Goal: Transaction & Acquisition: Purchase product/service

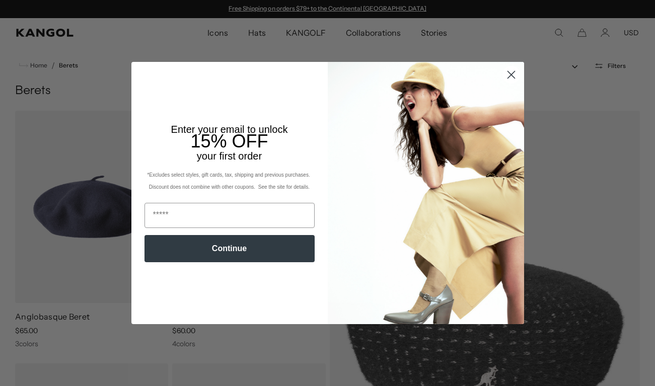
click at [511, 74] on icon "Close dialog" at bounding box center [510, 74] width 7 height 7
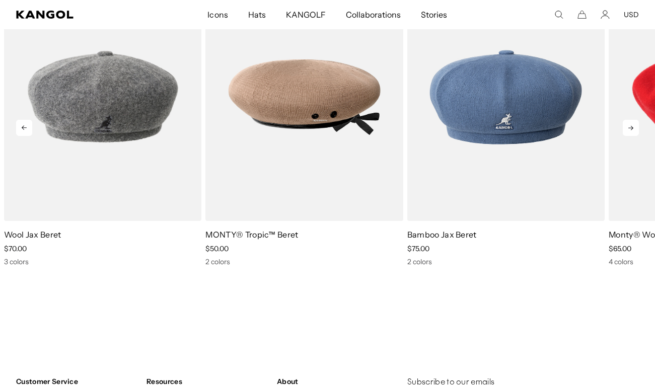
click at [635, 128] on icon at bounding box center [631, 128] width 16 height 16
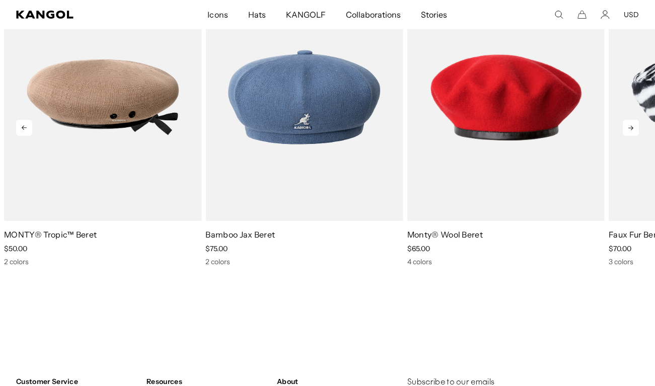
scroll to position [0, 207]
click at [631, 129] on icon at bounding box center [630, 128] width 5 height 5
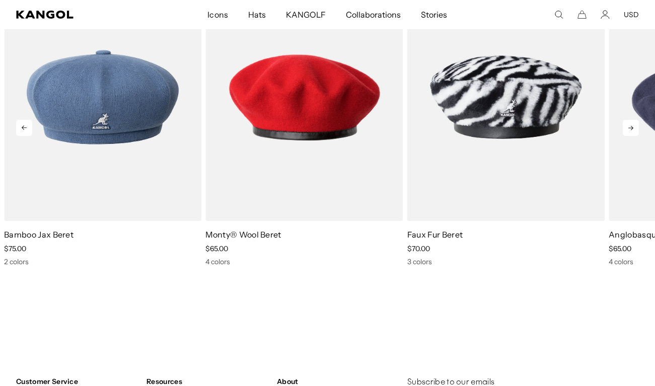
click at [631, 129] on icon at bounding box center [630, 128] width 5 height 5
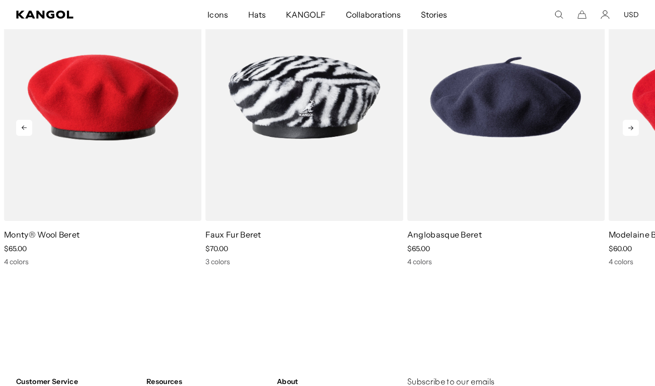
click at [631, 129] on icon at bounding box center [630, 128] width 5 height 5
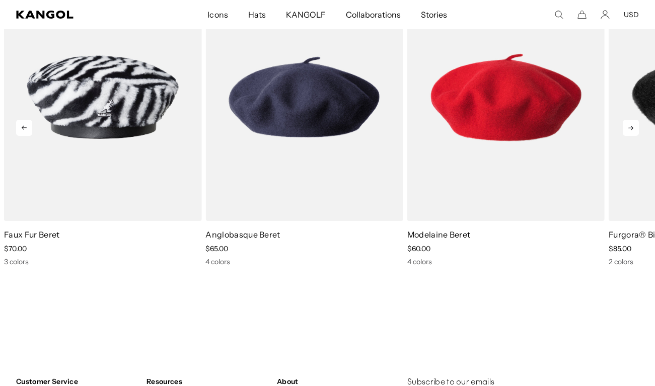
scroll to position [0, 0]
click at [631, 129] on icon at bounding box center [630, 128] width 5 height 5
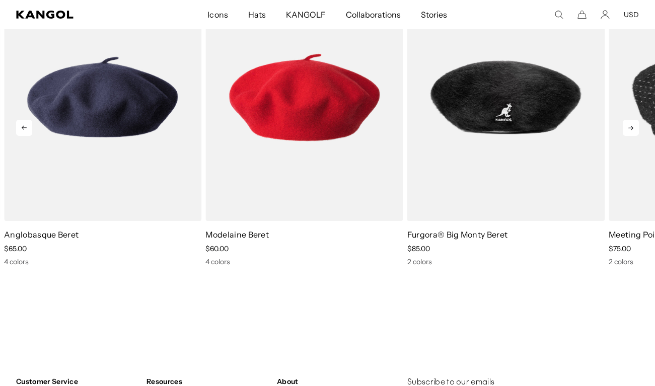
click at [631, 129] on icon at bounding box center [630, 128] width 5 height 5
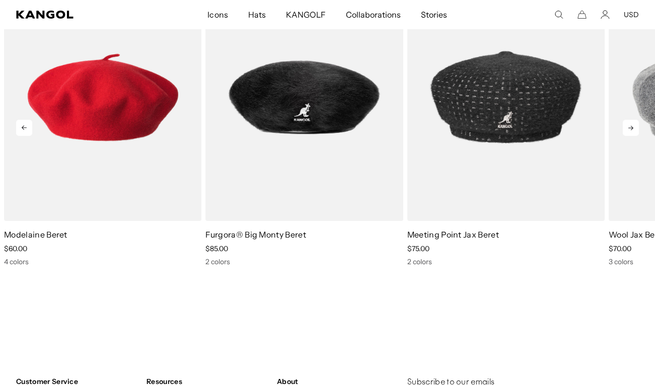
click at [631, 129] on icon at bounding box center [630, 128] width 5 height 5
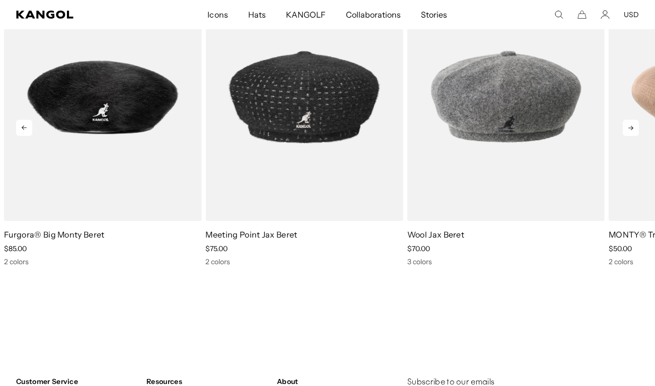
click at [631, 129] on icon at bounding box center [630, 128] width 5 height 5
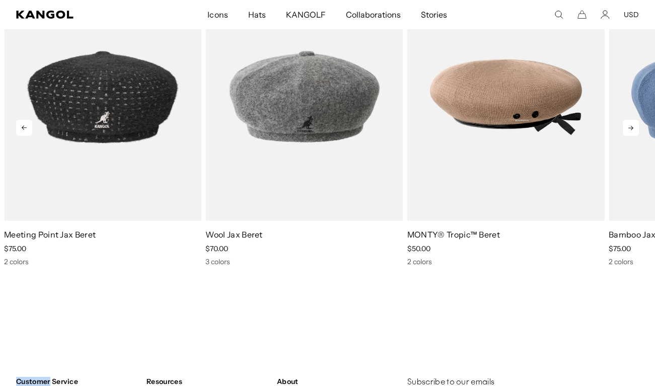
click at [631, 129] on icon at bounding box center [630, 128] width 5 height 5
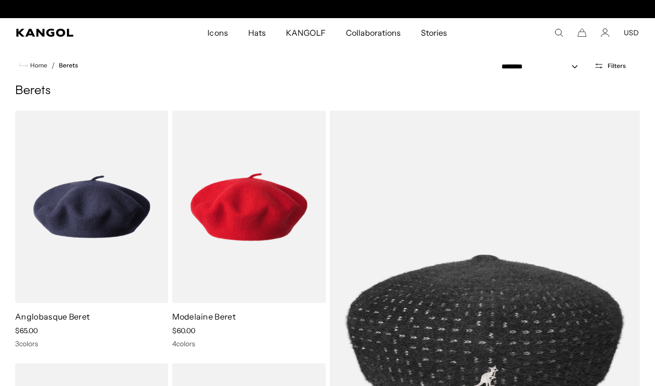
scroll to position [0, 0]
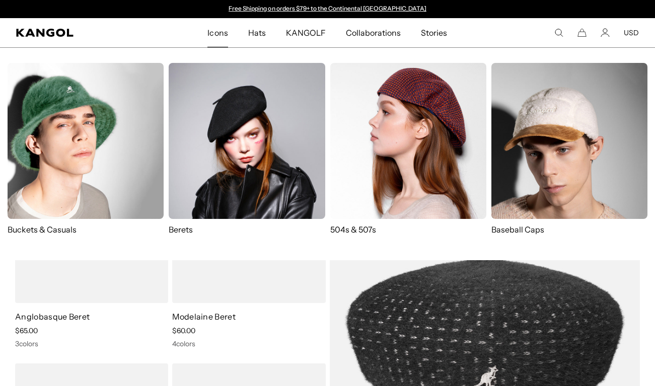
click at [213, 35] on span "Icons" at bounding box center [217, 32] width 20 height 29
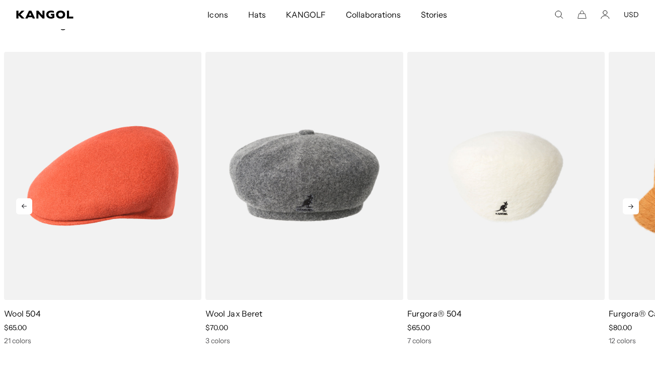
scroll to position [0, 207]
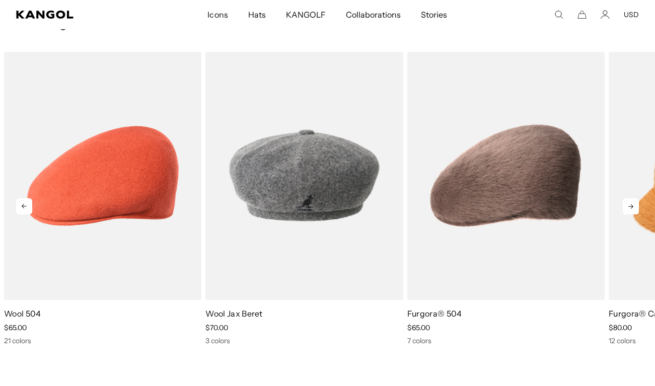
click at [633, 207] on icon at bounding box center [631, 206] width 16 height 16
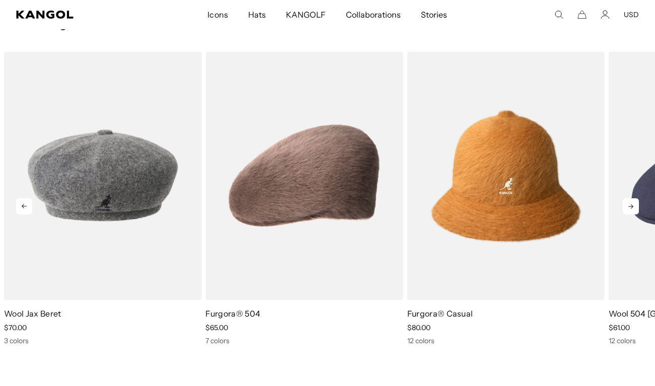
click at [633, 207] on icon at bounding box center [631, 206] width 16 height 16
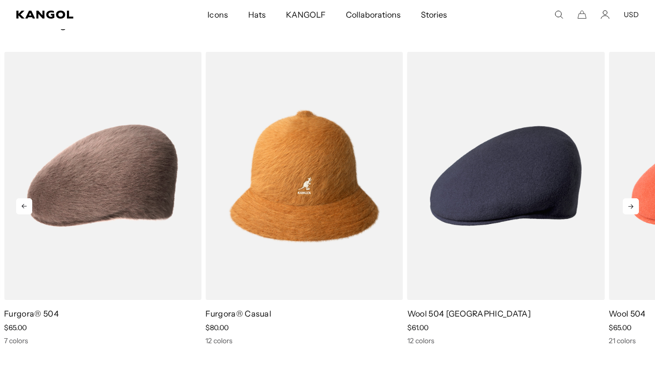
click at [633, 207] on icon at bounding box center [631, 206] width 16 height 16
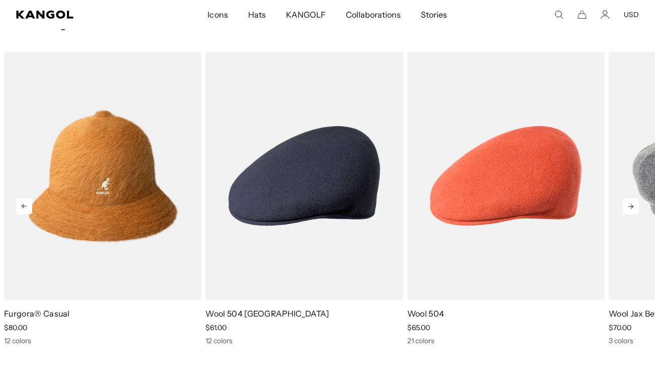
click at [633, 207] on icon at bounding box center [631, 206] width 16 height 16
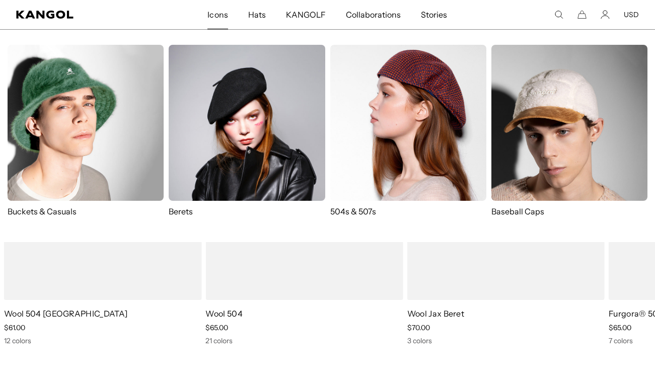
scroll to position [0, 0]
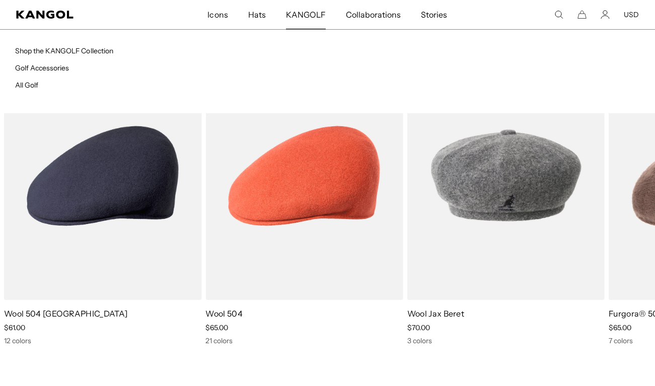
click at [305, 20] on span "KANGOLF" at bounding box center [306, 14] width 40 height 29
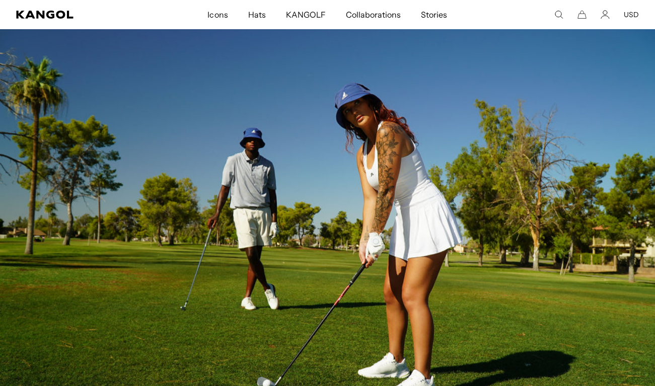
scroll to position [0, 207]
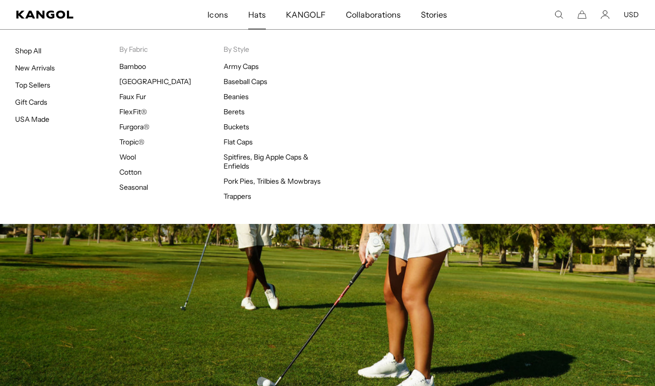
click at [254, 22] on span "Hats" at bounding box center [257, 14] width 18 height 29
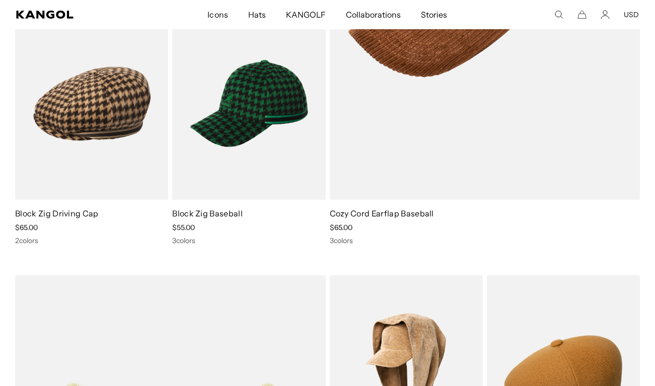
scroll to position [0, 207]
click at [559, 15] on icon "Search here" at bounding box center [558, 14] width 9 height 9
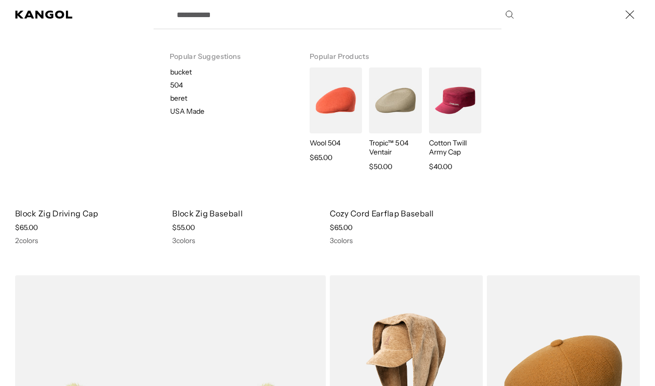
type input "*"
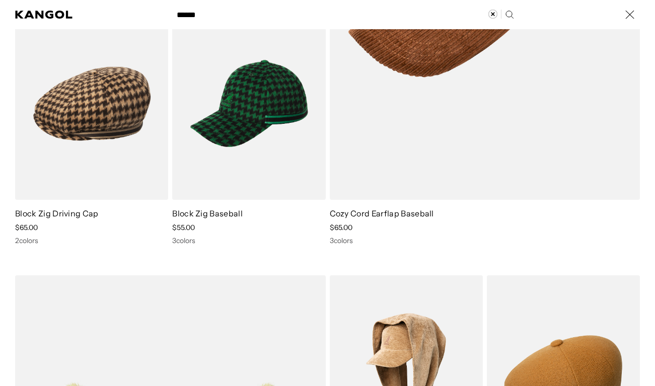
type input "*****"
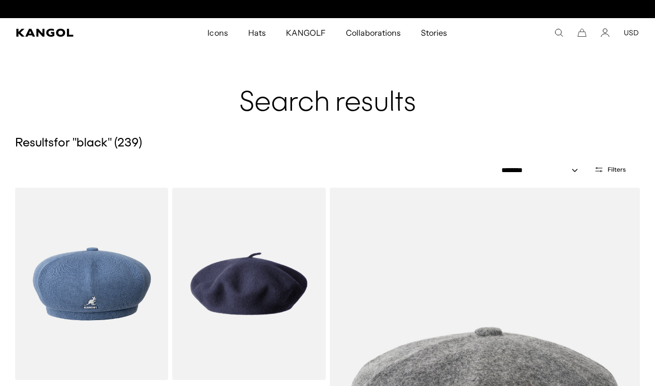
scroll to position [0, 207]
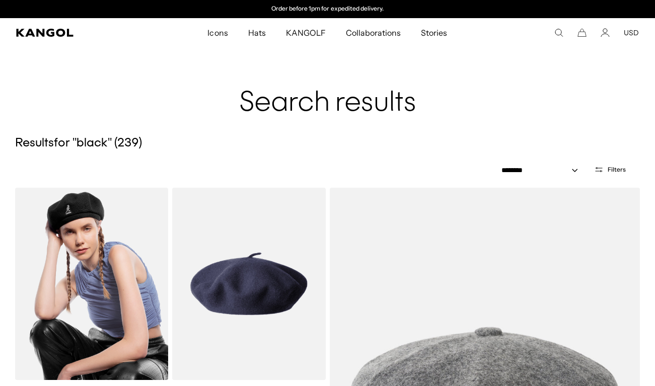
click at [118, 293] on img at bounding box center [91, 284] width 153 height 192
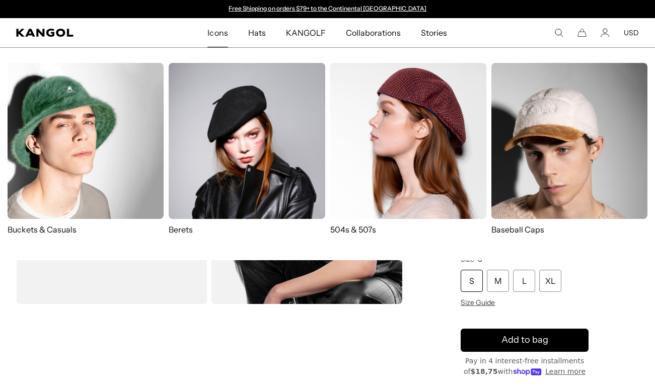
click at [241, 118] on img at bounding box center [247, 141] width 156 height 156
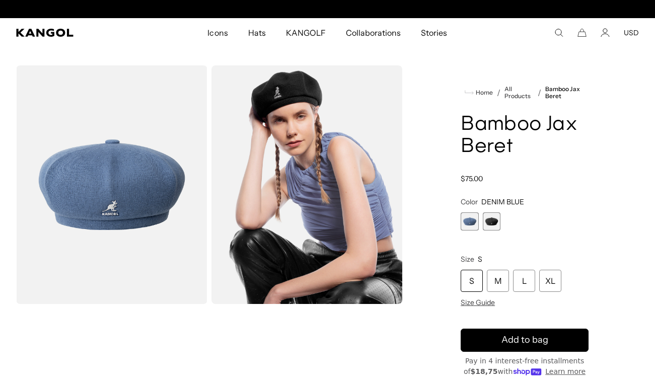
scroll to position [0, 207]
click at [495, 222] on span "2 of 2" at bounding box center [492, 221] width 18 height 18
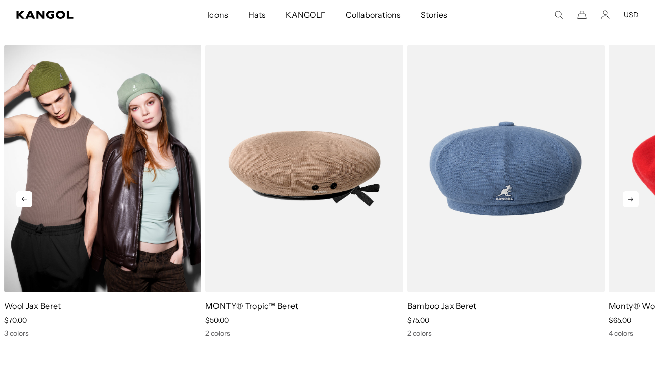
scroll to position [0, 207]
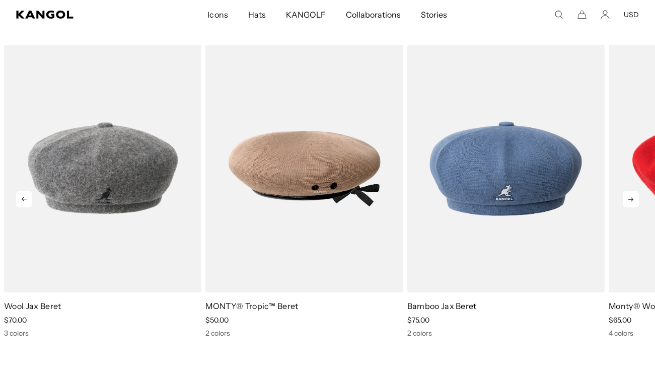
click at [633, 200] on icon at bounding box center [630, 199] width 5 height 5
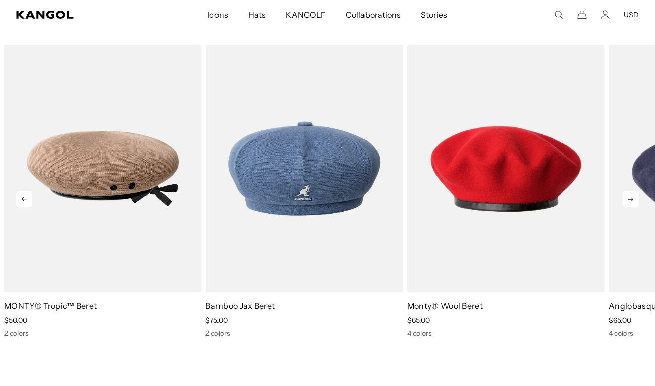
click at [633, 200] on icon at bounding box center [630, 199] width 5 height 5
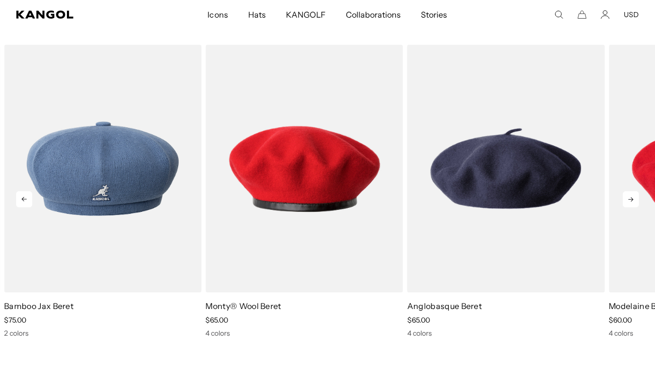
scroll to position [0, 0]
click at [633, 200] on icon at bounding box center [630, 199] width 5 height 5
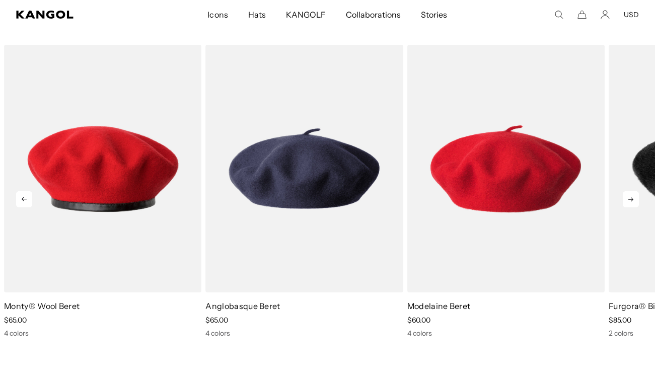
click at [633, 200] on icon at bounding box center [630, 199] width 5 height 5
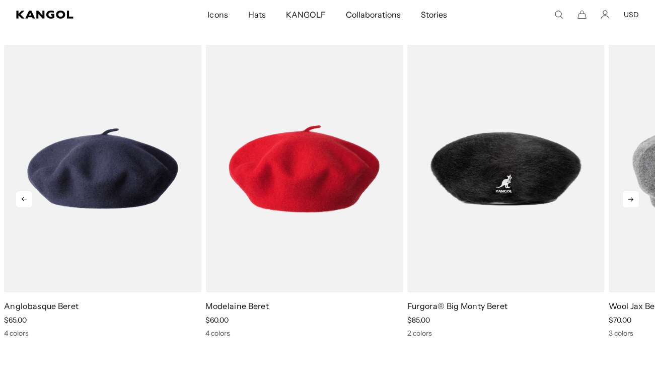
click at [633, 200] on icon at bounding box center [630, 199] width 5 height 5
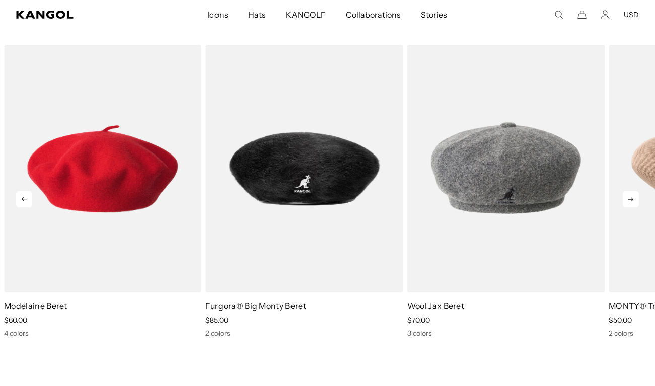
click at [633, 200] on icon at bounding box center [630, 199] width 5 height 5
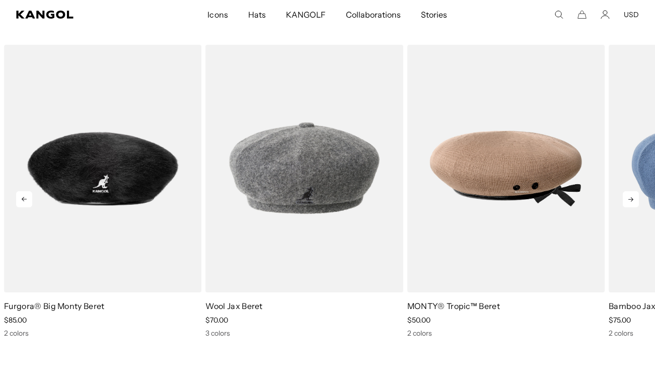
scroll to position [0, 207]
click at [633, 200] on icon at bounding box center [630, 199] width 5 height 5
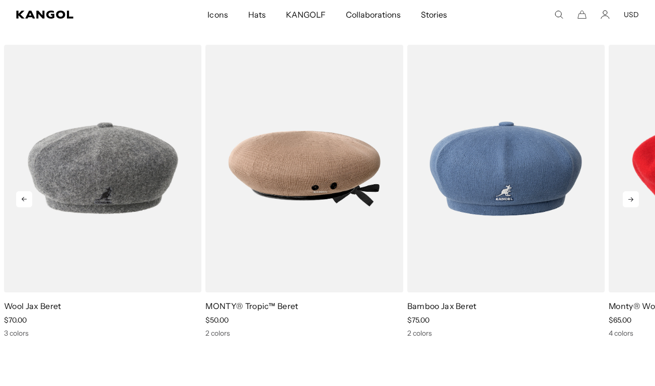
click at [633, 200] on icon at bounding box center [630, 199] width 5 height 5
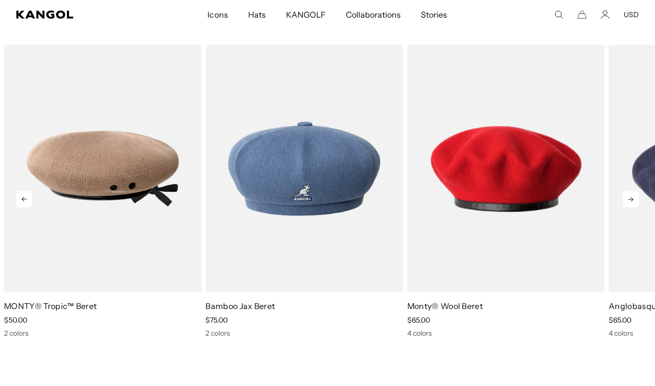
click at [633, 200] on icon at bounding box center [630, 199] width 5 height 5
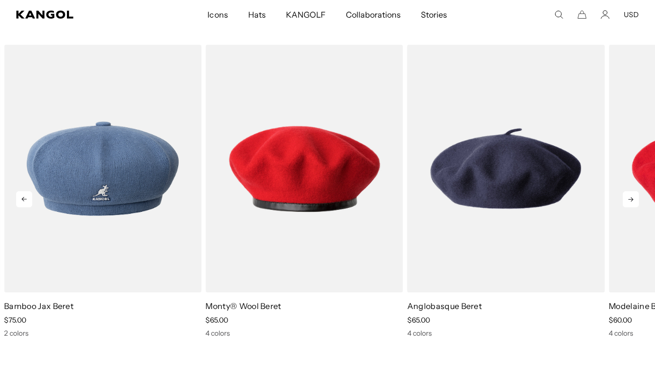
click at [633, 200] on icon at bounding box center [630, 199] width 5 height 5
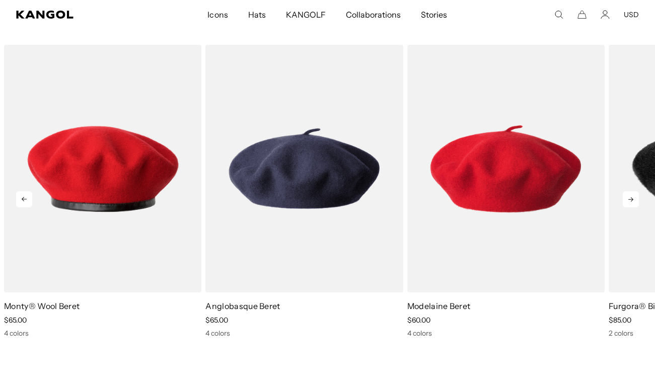
click at [633, 200] on icon at bounding box center [630, 199] width 5 height 5
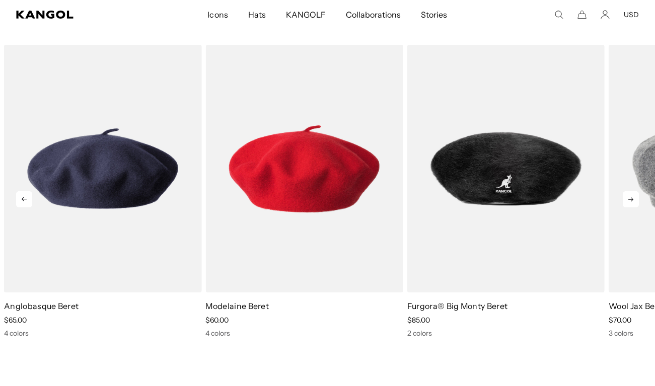
scroll to position [0, 0]
click at [633, 200] on icon at bounding box center [630, 199] width 5 height 5
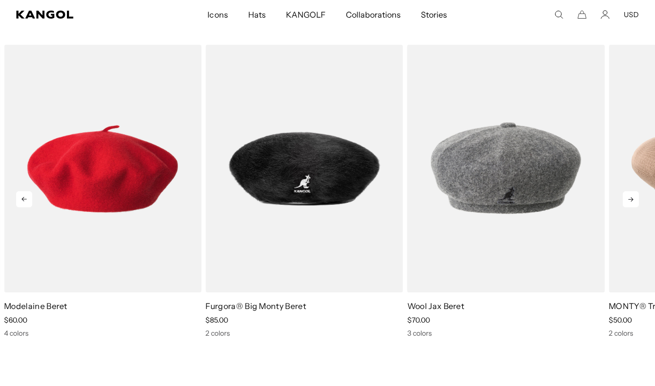
click at [633, 200] on icon at bounding box center [630, 199] width 5 height 5
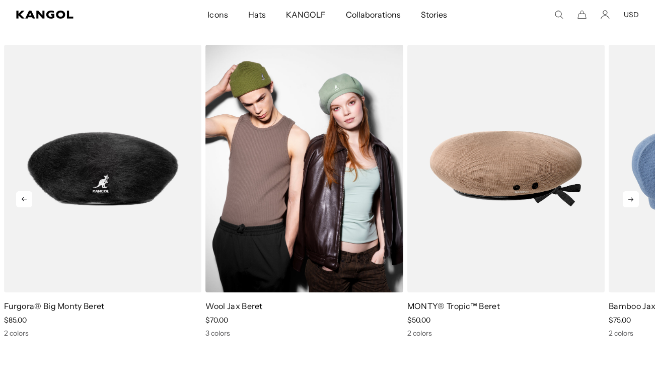
scroll to position [0, 207]
click at [314, 198] on img "1 of 7" at bounding box center [303, 169] width 197 height 248
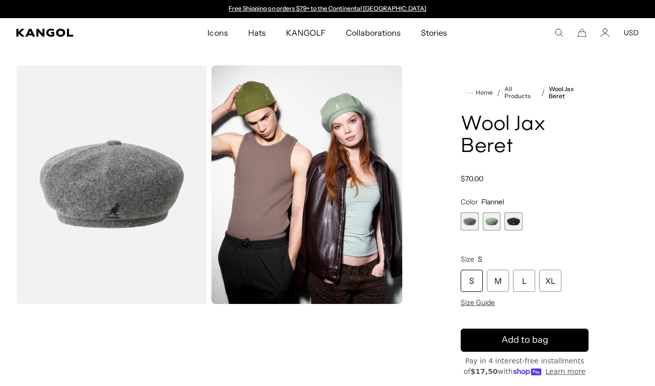
click at [514, 221] on span "3 of 3" at bounding box center [513, 221] width 18 height 18
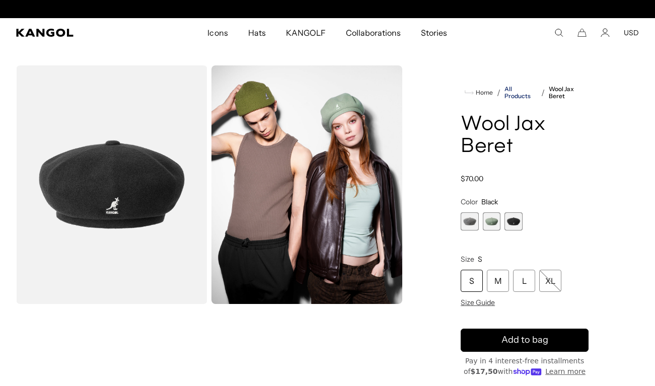
scroll to position [0, 207]
